Goal: Information Seeking & Learning: Learn about a topic

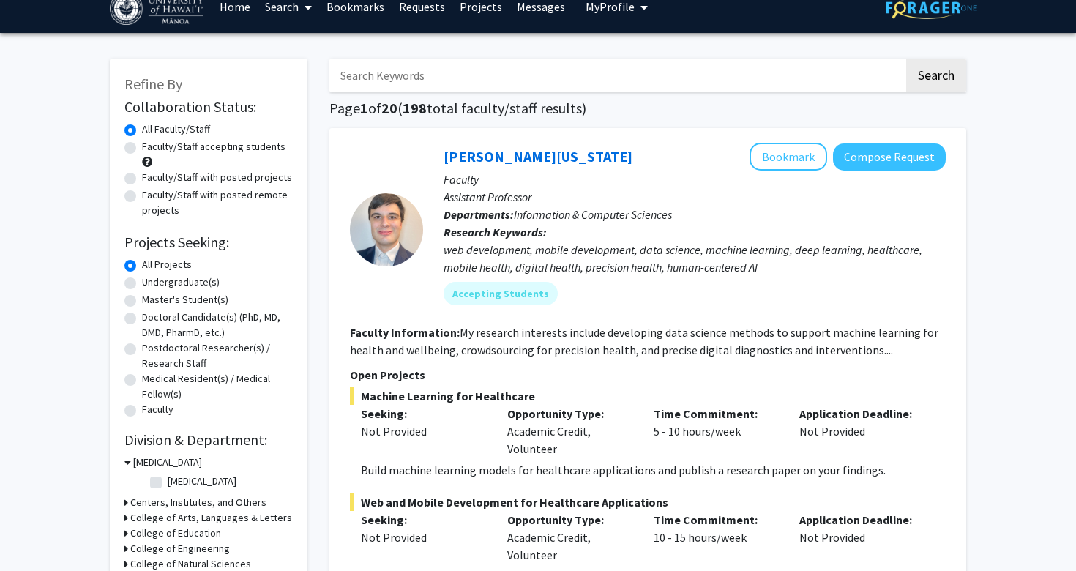
scroll to position [45, 0]
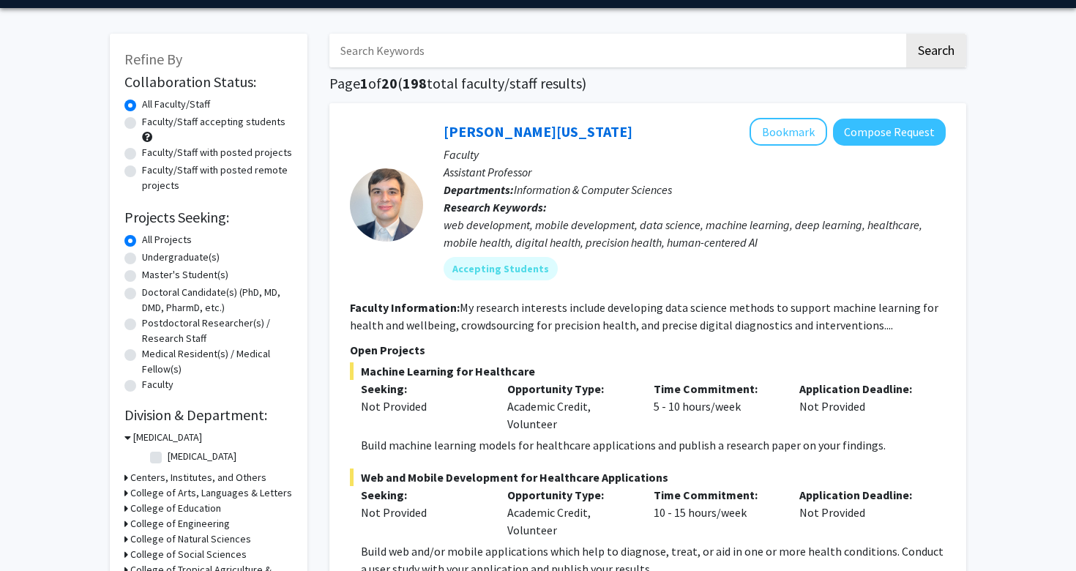
click at [196, 261] on label "Undergraduate(s)" at bounding box center [181, 257] width 78 height 15
click at [152, 259] on input "Undergraduate(s)" at bounding box center [147, 255] width 10 height 10
radio input "true"
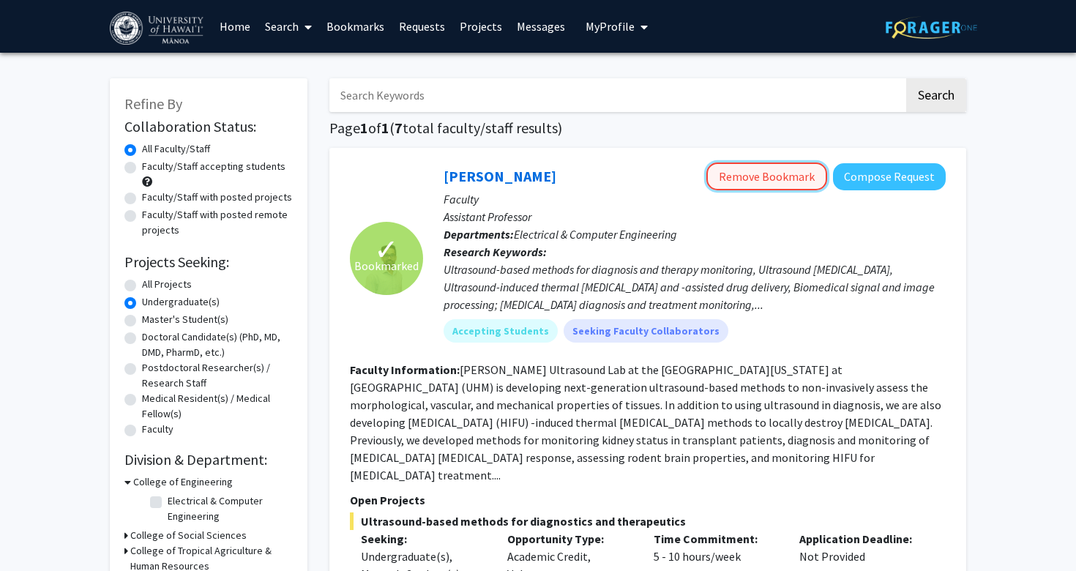
click at [777, 184] on button "Remove Bookmark" at bounding box center [766, 176] width 121 height 28
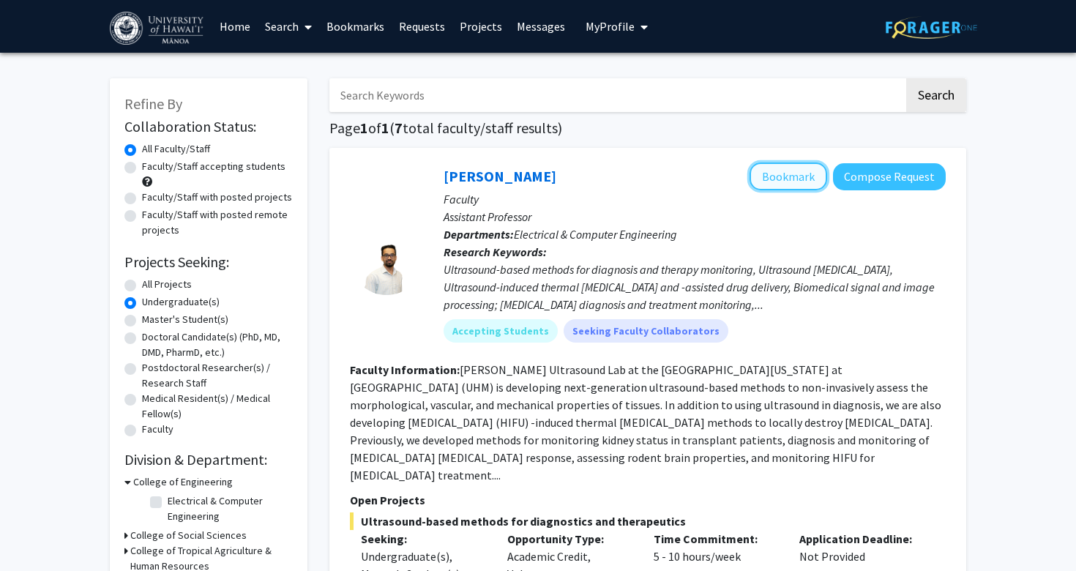
click at [779, 176] on button "Bookmark" at bounding box center [788, 176] width 78 height 28
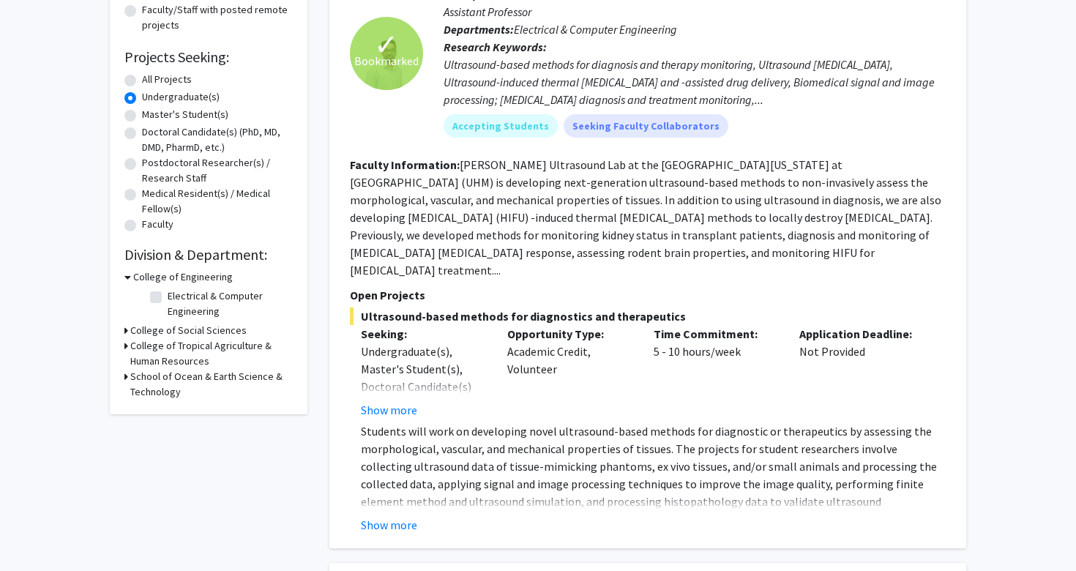
scroll to position [220, 0]
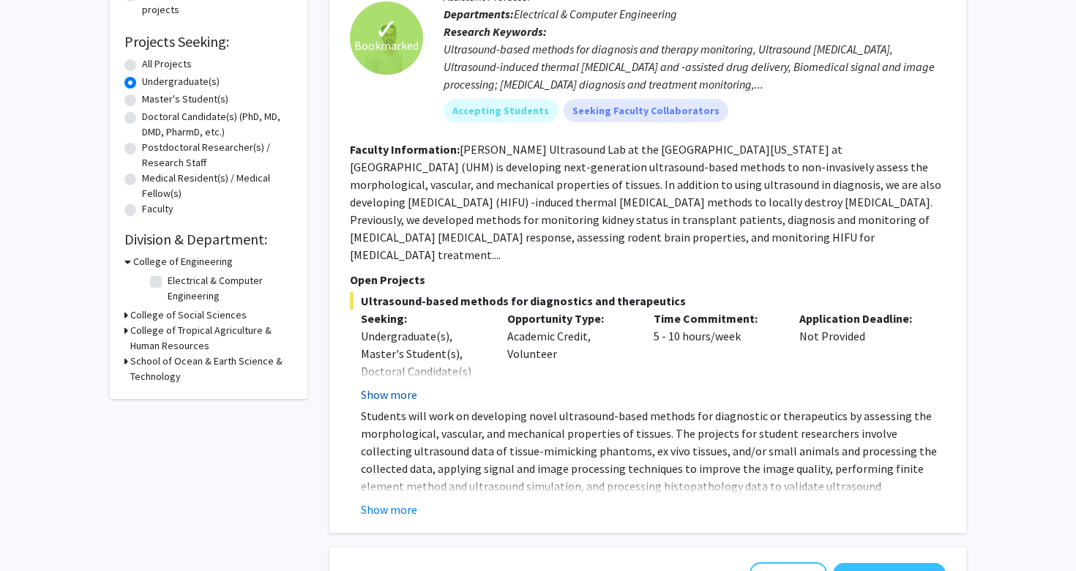
click at [387, 386] on button "Show more" at bounding box center [389, 395] width 56 height 18
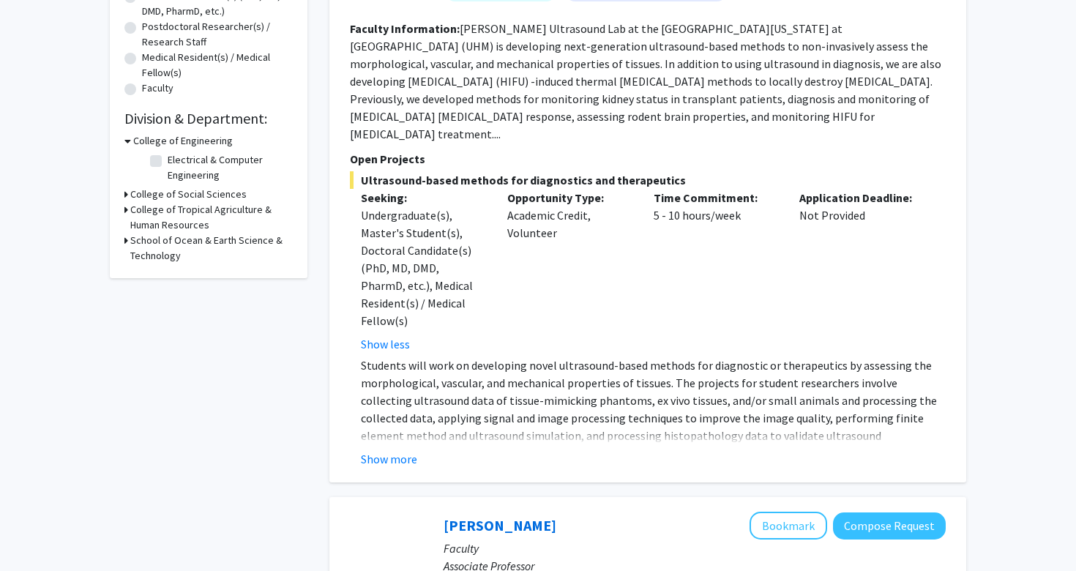
scroll to position [339, 0]
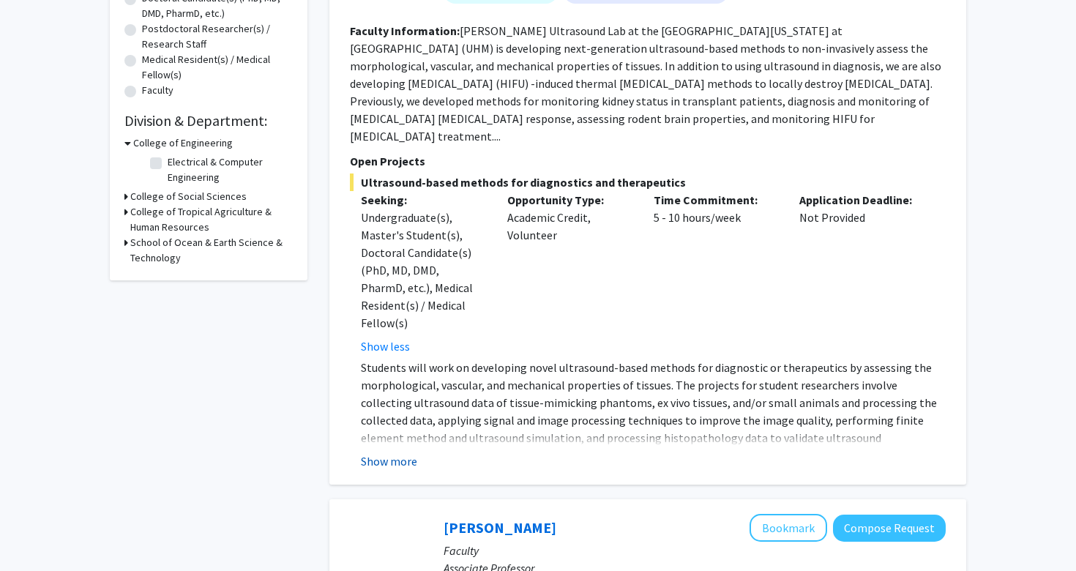
click at [400, 452] on button "Show more" at bounding box center [389, 461] width 56 height 18
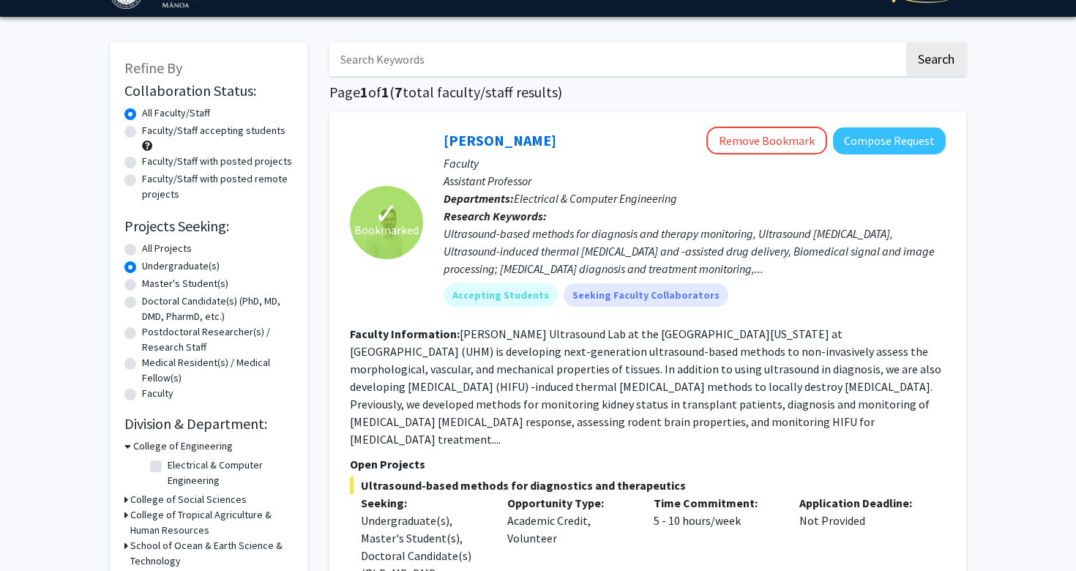
scroll to position [0, 0]
